Goal: Task Accomplishment & Management: Manage account settings

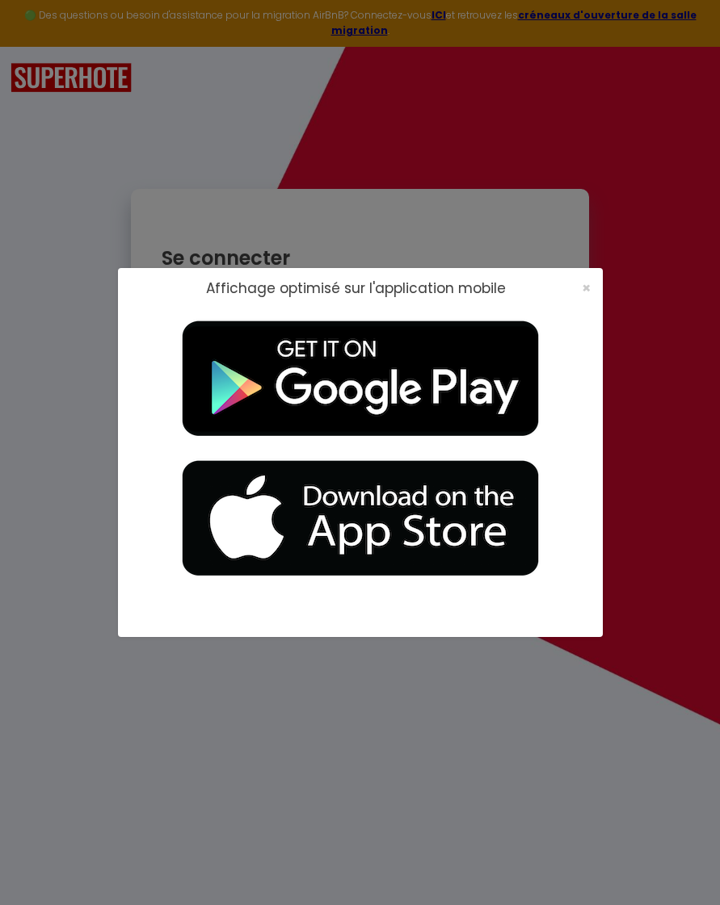
click at [587, 286] on span "×" at bounding box center [586, 288] width 9 height 20
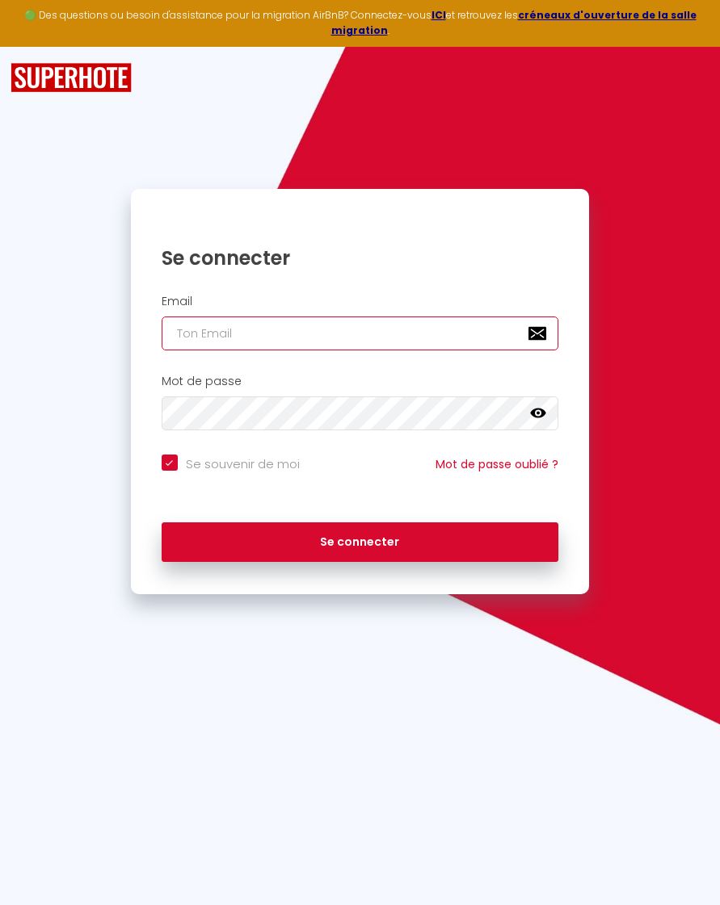
click at [410, 317] on input "email" at bounding box center [360, 334] width 397 height 34
type input "[PERSON_NAME][EMAIL_ADDRESS][DOMAIN_NAME]"
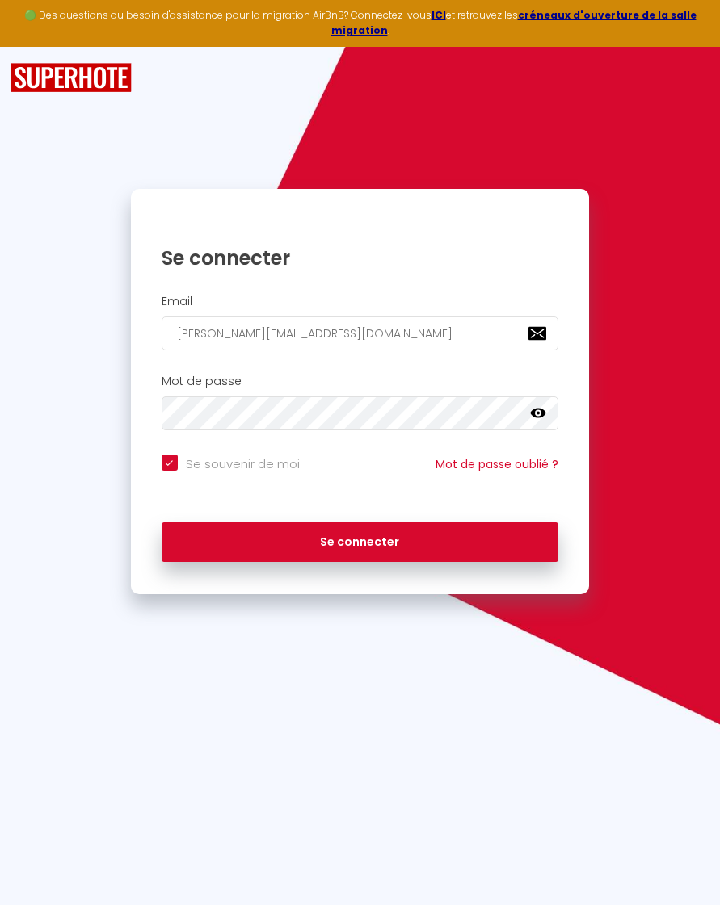
click at [359, 524] on button "Se connecter" at bounding box center [360, 543] width 397 height 40
checkbox input "true"
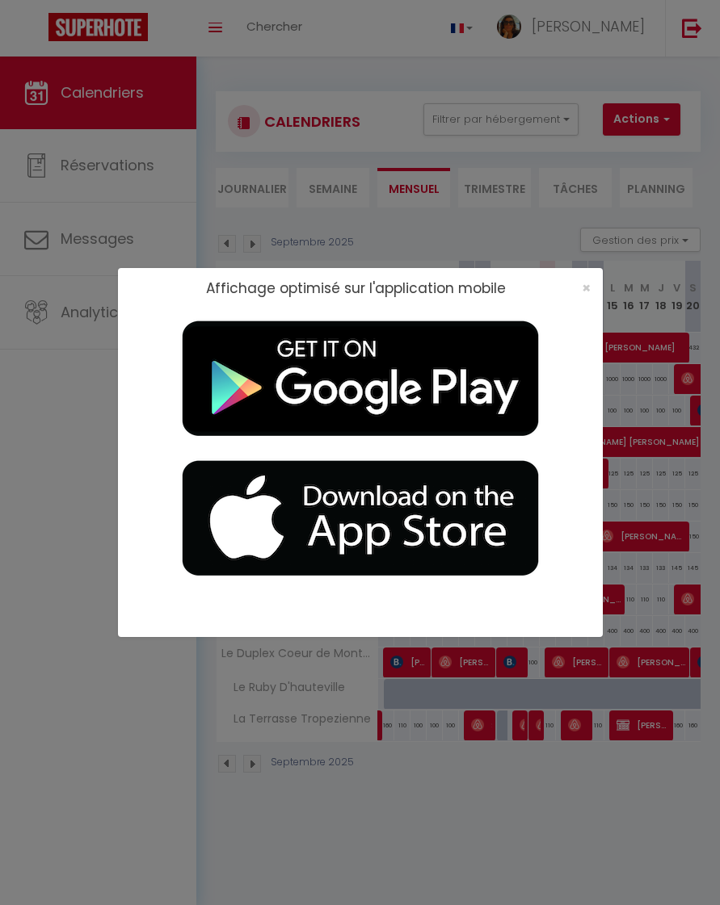
click at [586, 297] on span "×" at bounding box center [586, 288] width 9 height 20
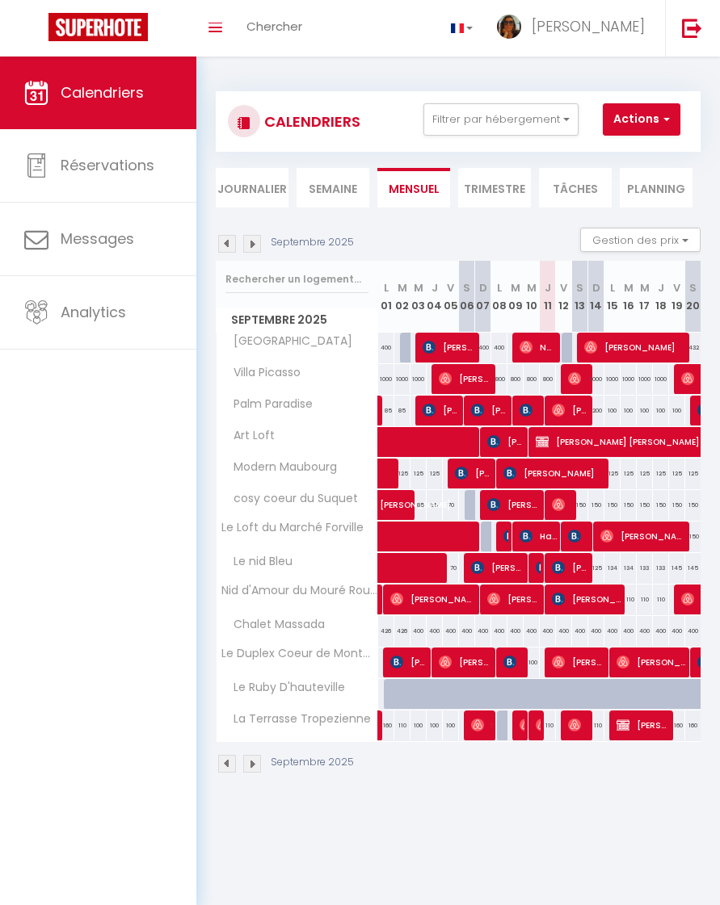
click at [610, 23] on span "[PERSON_NAME]" at bounding box center [587, 26] width 113 height 20
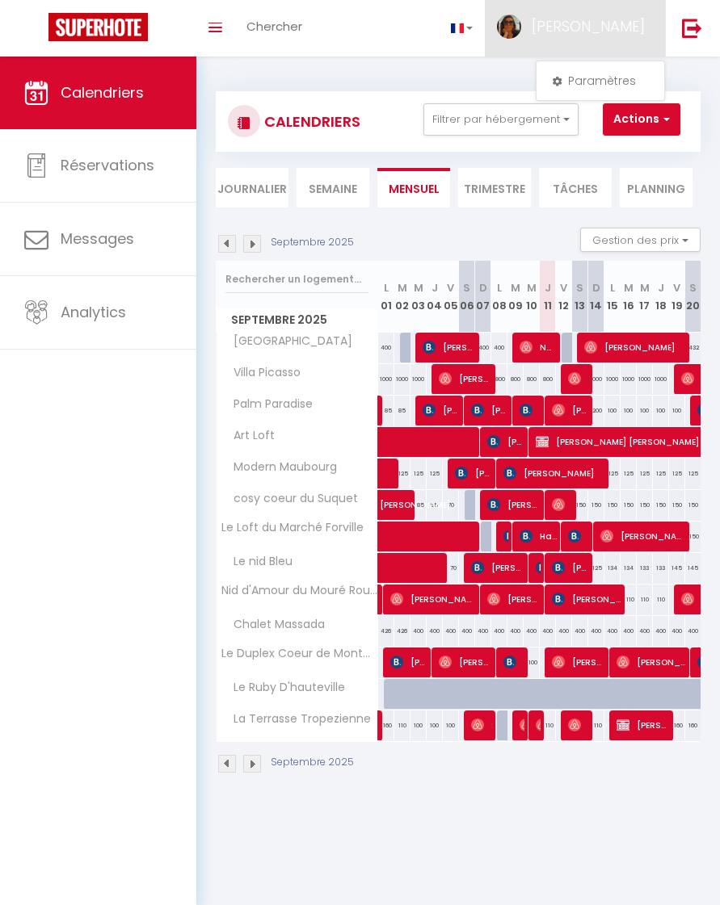
click at [602, 84] on link "Paramètres" at bounding box center [600, 80] width 120 height 27
select select "fr"
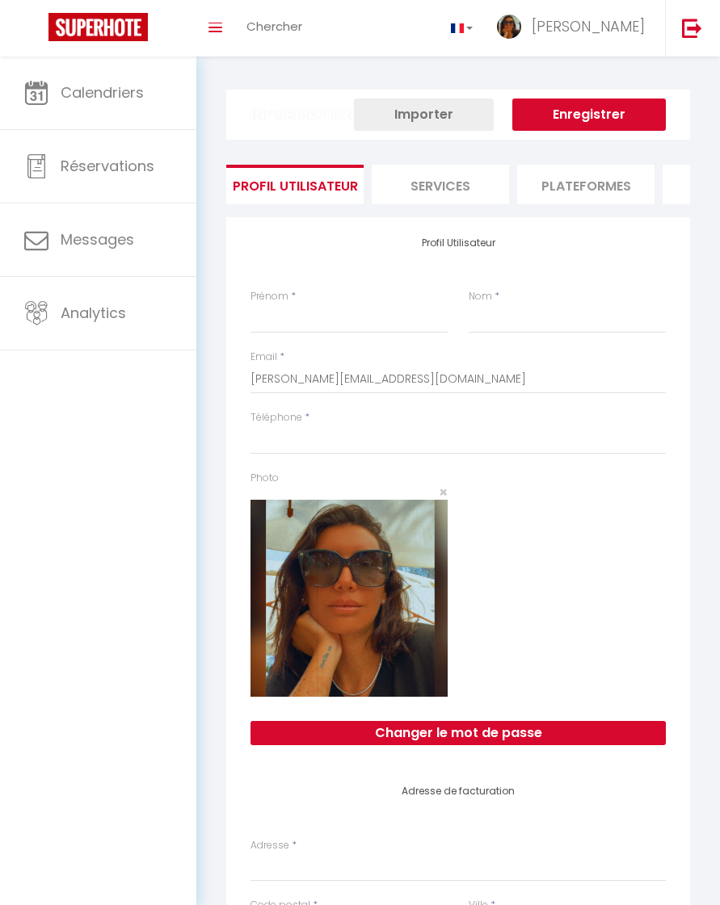
type input "[PERSON_NAME]"
type input "Mouly"
type input "[URL][DOMAIN_NAME]"
select select
select select "28"
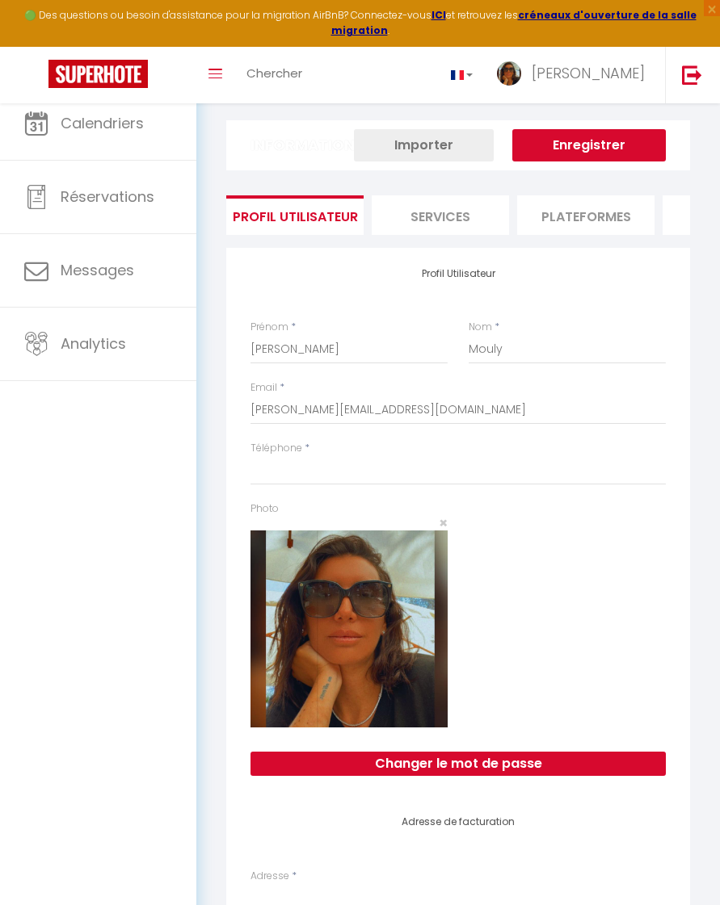
select select
click at [691, 67] on img at bounding box center [692, 75] width 20 height 20
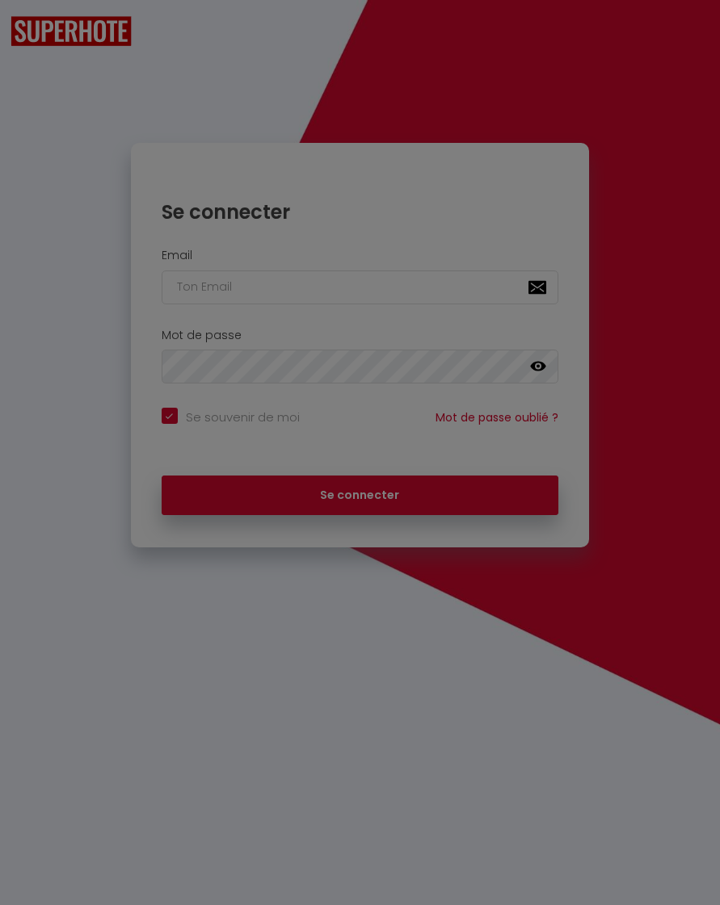
checkbox input "true"
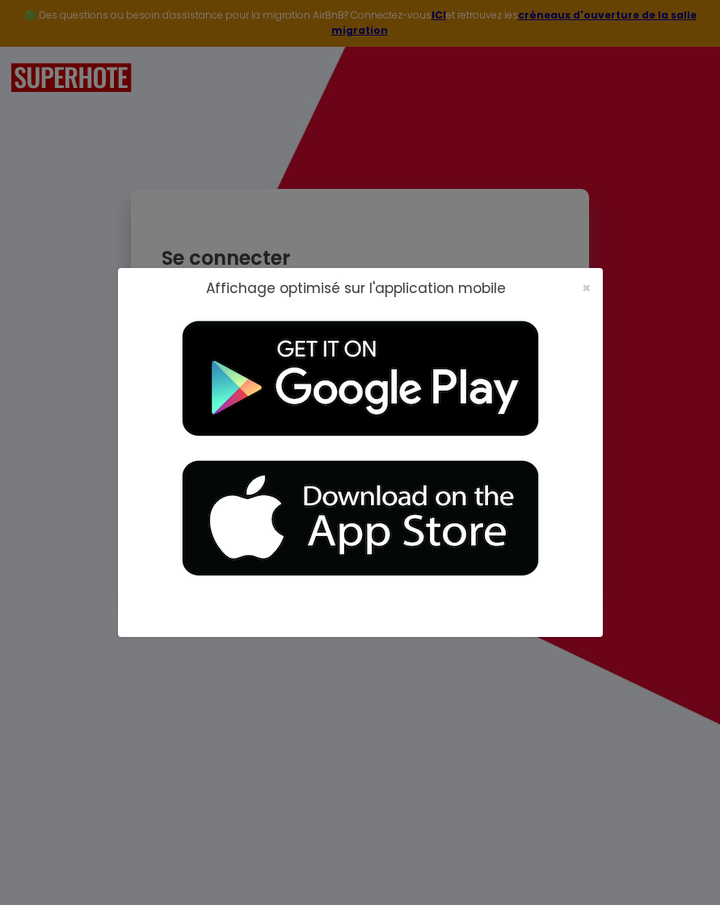
click at [584, 298] on span "×" at bounding box center [586, 288] width 9 height 20
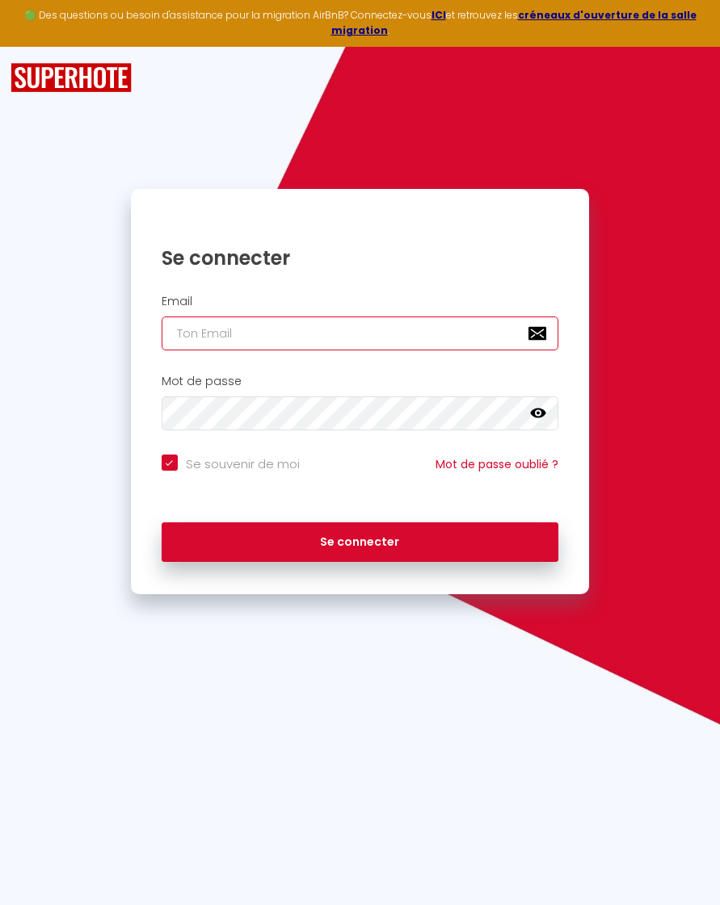
click at [460, 323] on input "email" at bounding box center [360, 334] width 397 height 34
type input "v"
checkbox input "true"
type input "c"
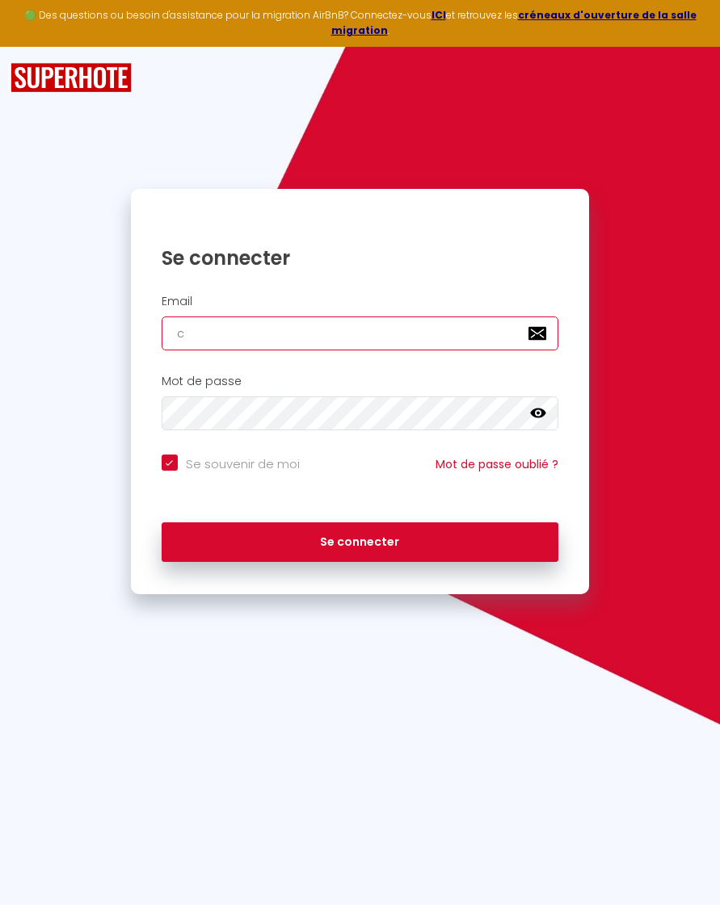
checkbox input "true"
type input "ci"
checkbox input "true"
type input "cin"
checkbox input "true"
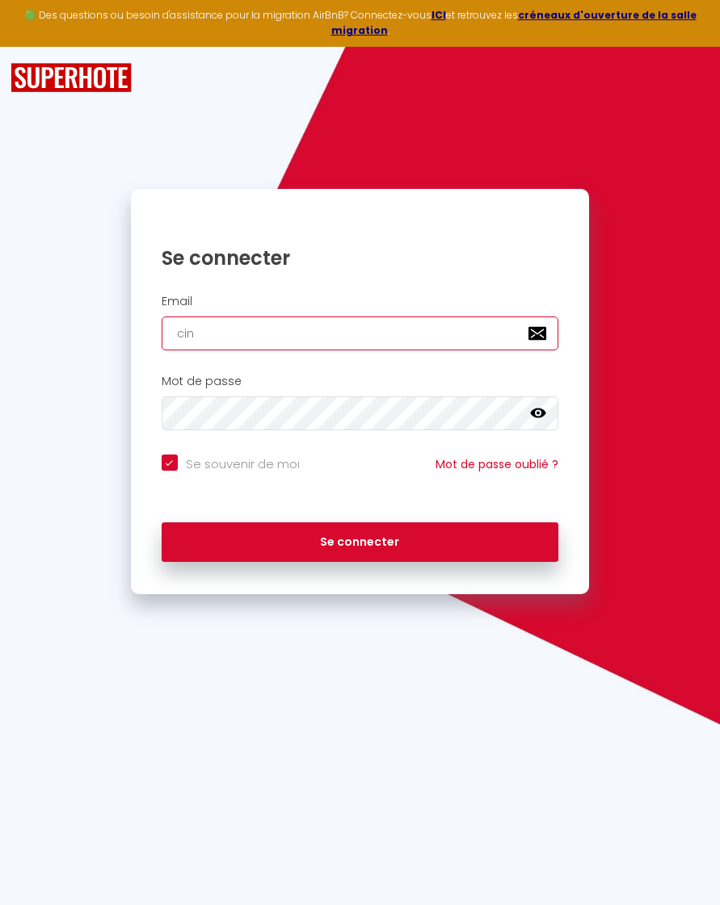
type input "cind"
checkbox input "true"
type input "[PERSON_NAME]"
checkbox input "true"
type input "[PERSON_NAME]@"
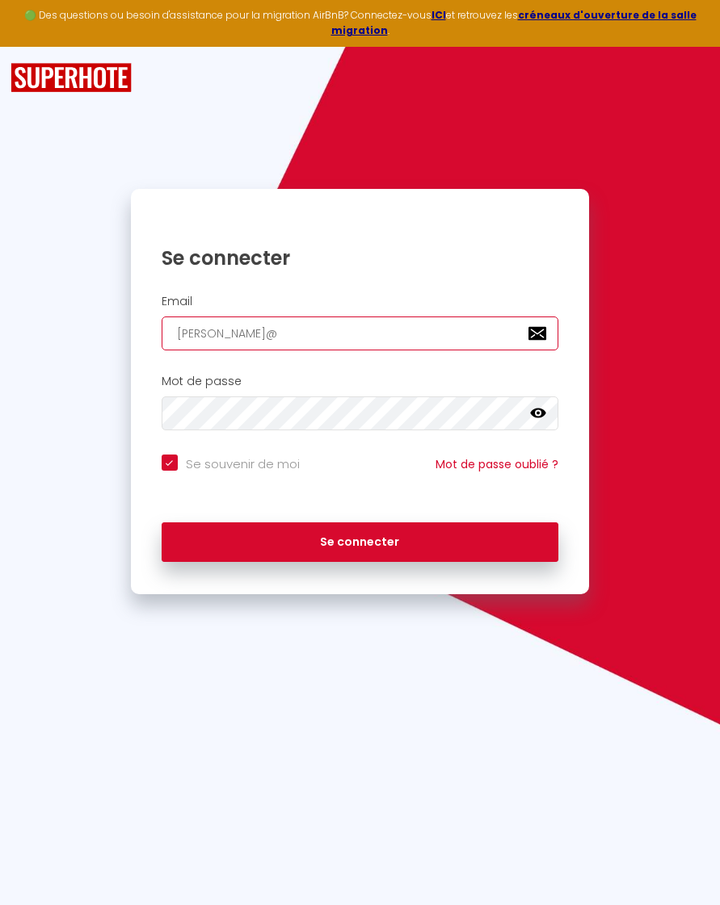
checkbox input "true"
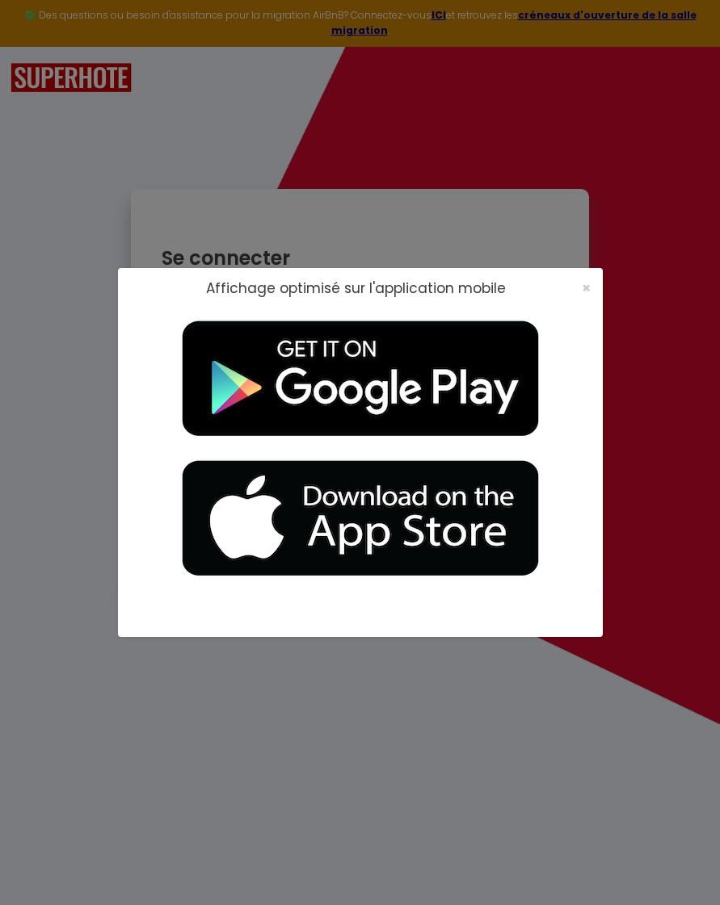
type input "[PERSON_NAME]@"
